Goal: Transaction & Acquisition: Purchase product/service

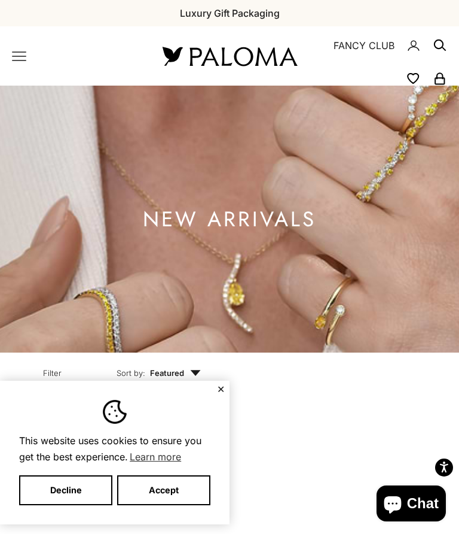
click at [181, 494] on button "Accept" at bounding box center [163, 490] width 93 height 30
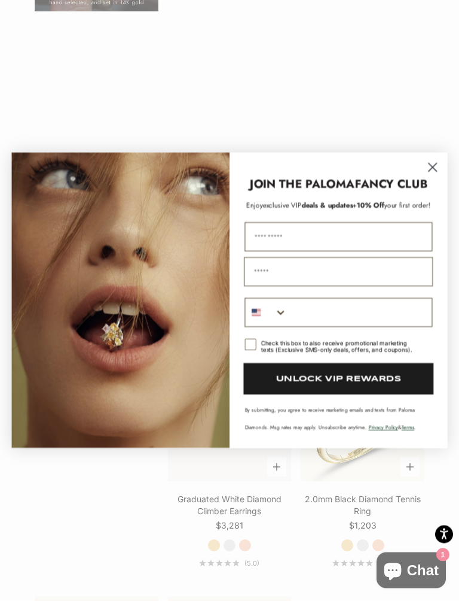
scroll to position [1424, 0]
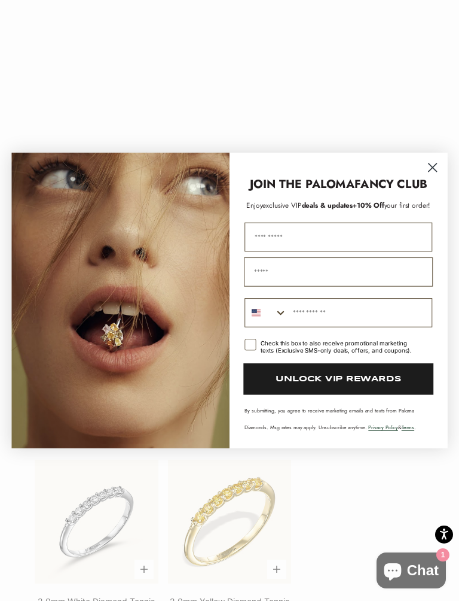
click at [438, 170] on circle "Close dialog" at bounding box center [433, 167] width 19 height 19
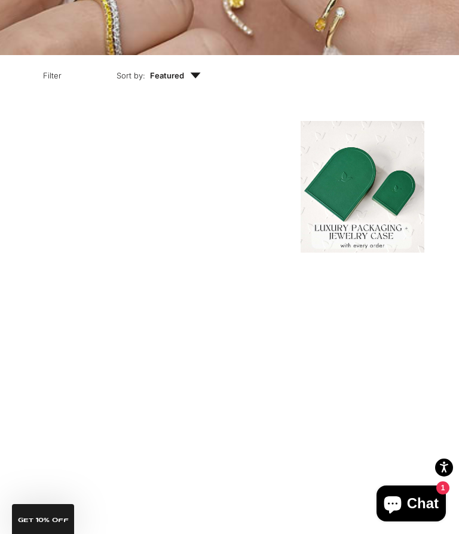
scroll to position [0, 0]
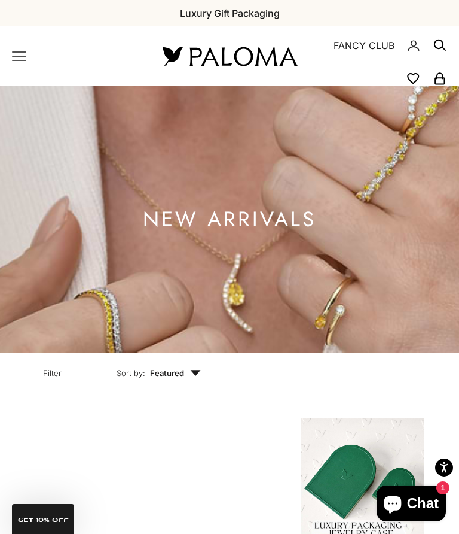
click at [23, 53] on icon "Primary navigation" at bounding box center [19, 56] width 14 height 14
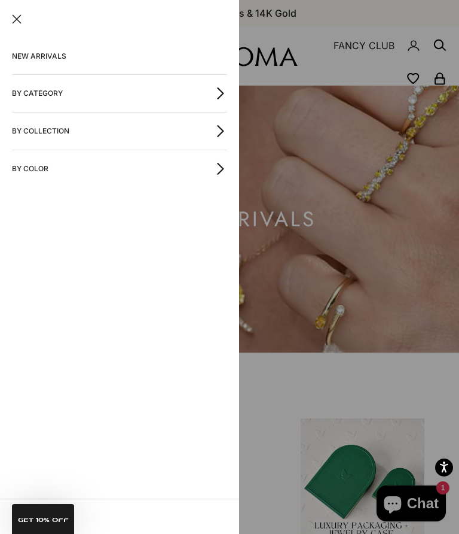
click at [185, 92] on button "By Category" at bounding box center [119, 93] width 215 height 37
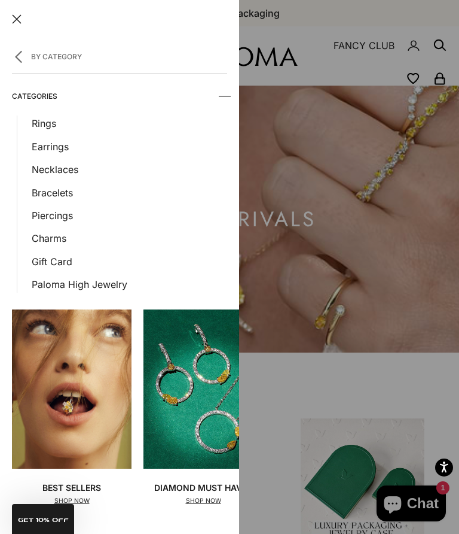
click at [59, 191] on link "Bracelets" at bounding box center [130, 193] width 196 height 16
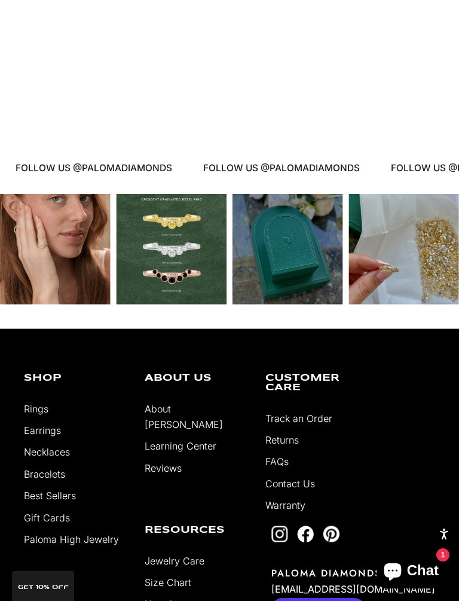
scroll to position [1040, 0]
